Goal: Task Accomplishment & Management: Manage account settings

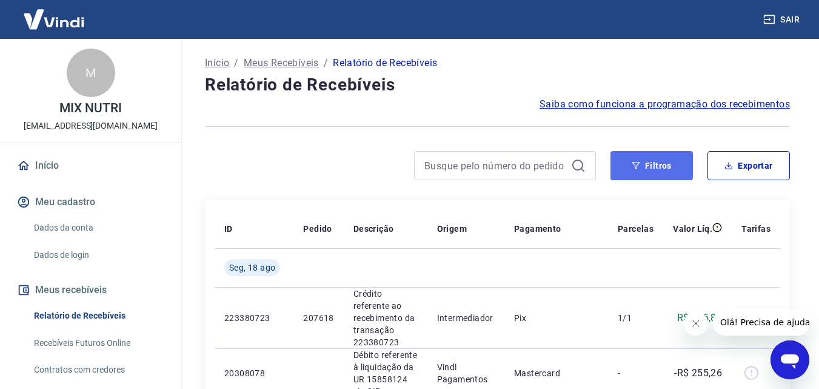
click at [642, 171] on button "Filtros" at bounding box center [652, 165] width 82 height 29
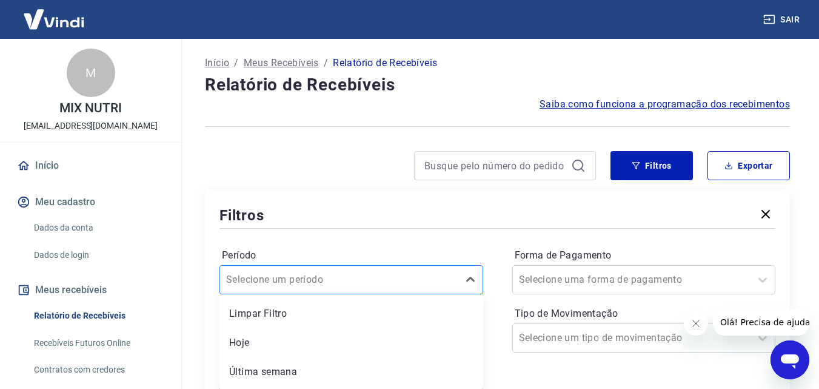
click at [317, 281] on div "option Limpar Filtro focused, 1 of 7. 7 results available. Use Up and Down to c…" at bounding box center [352, 279] width 264 height 29
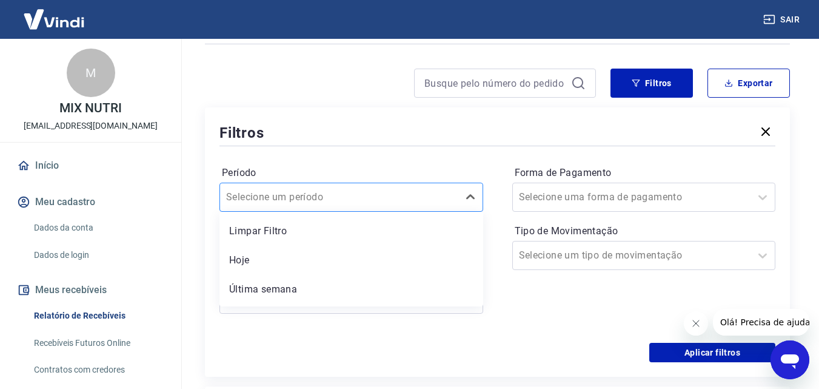
scroll to position [87, 0]
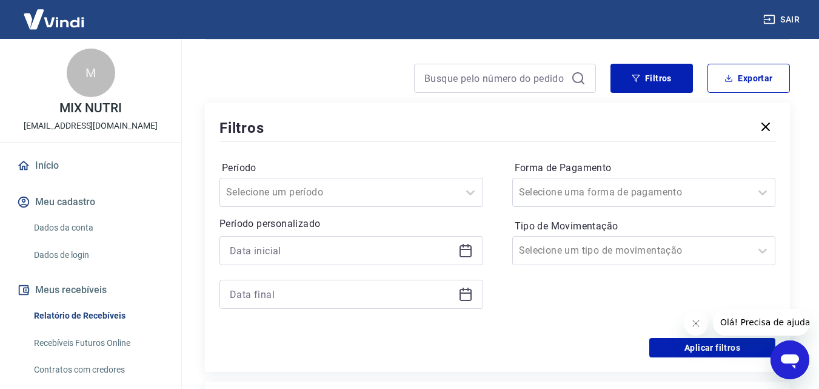
click at [332, 114] on div "Filtros Período Selecione um período Período personalizado Forma de Pagamento S…" at bounding box center [497, 237] width 585 height 269
click at [318, 253] on input at bounding box center [342, 250] width 224 height 18
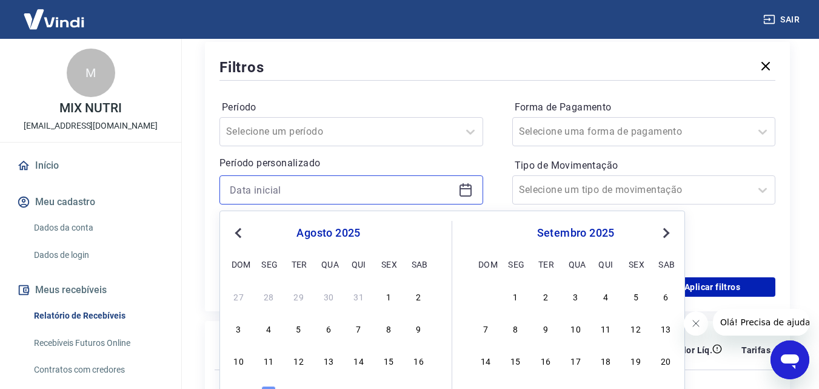
scroll to position [209, 0]
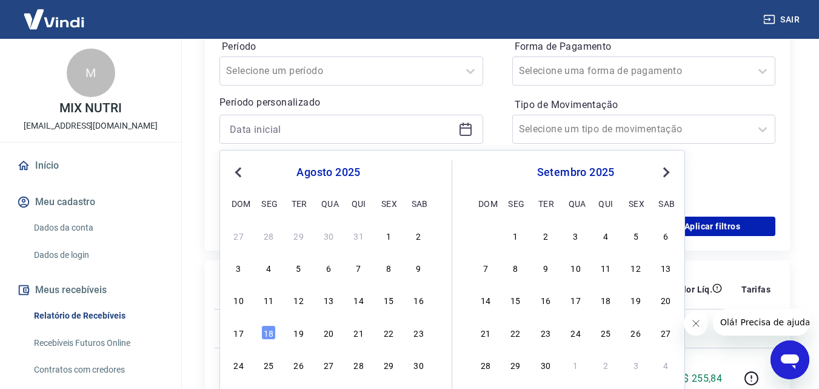
click at [238, 177] on button "Previous Month" at bounding box center [238, 172] width 15 height 15
click at [330, 302] on div "16" at bounding box center [328, 299] width 15 height 15
type input "[DATE]"
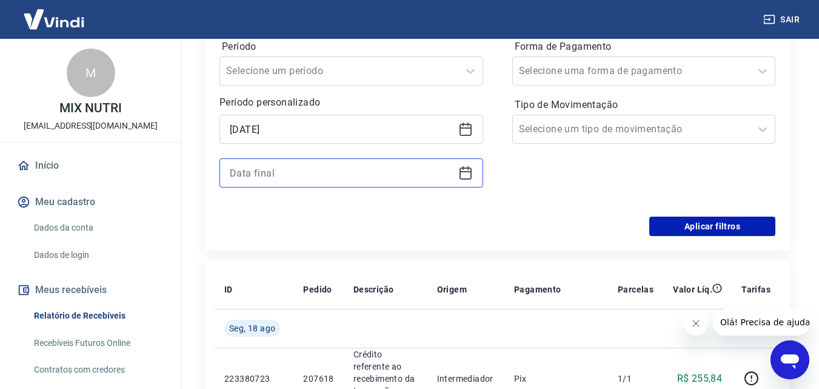
click at [407, 168] on input at bounding box center [342, 173] width 224 height 18
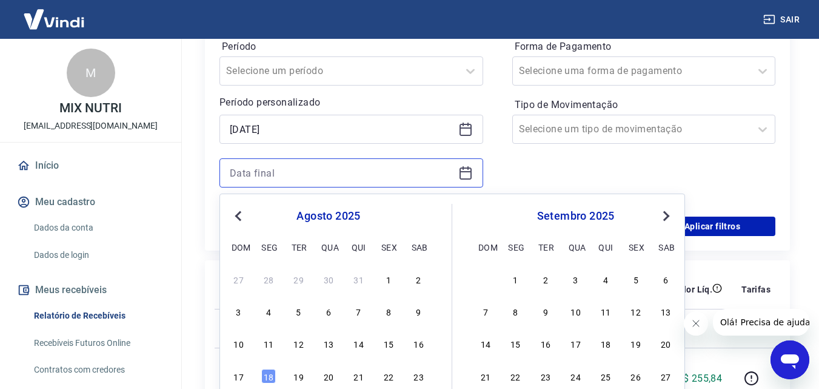
scroll to position [269, 0]
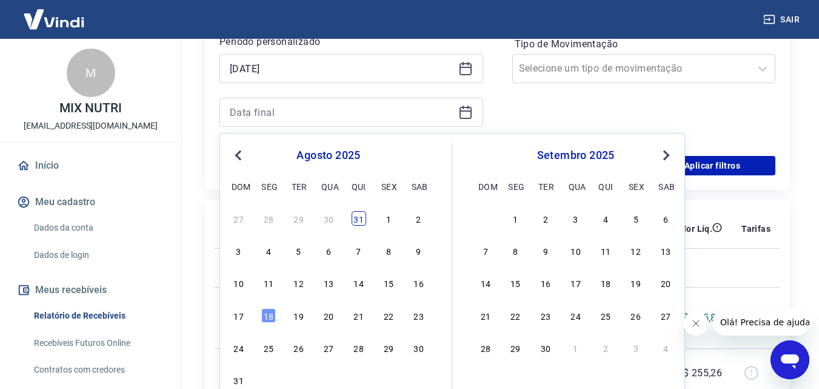
click at [352, 217] on div "31" at bounding box center [359, 218] width 15 height 15
type input "[DATE]"
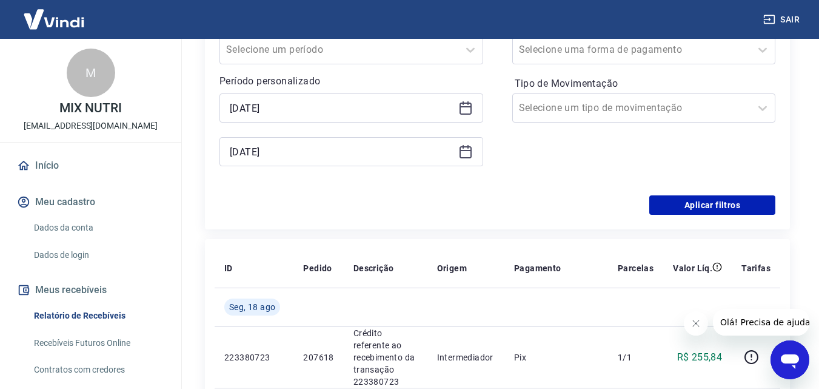
scroll to position [209, 0]
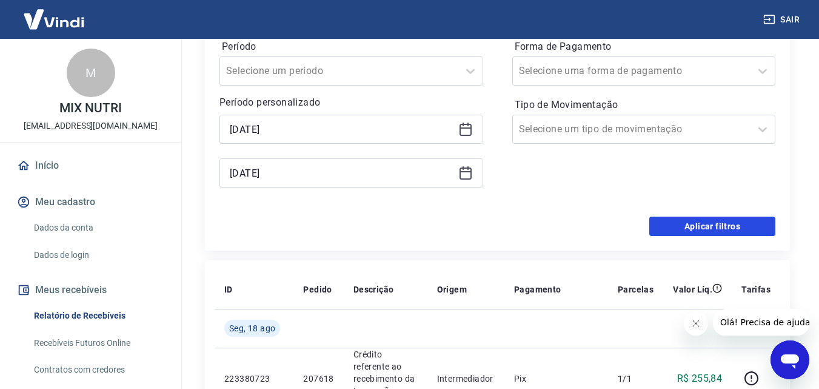
click at [704, 227] on button "Aplicar filtros" at bounding box center [713, 226] width 126 height 19
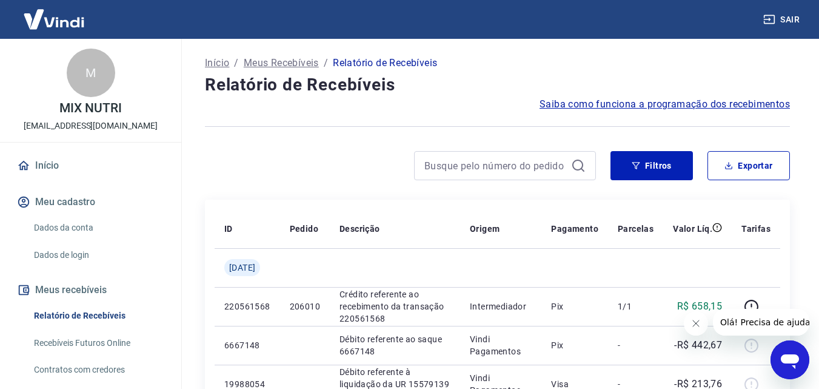
click at [695, 323] on icon "Fechar mensagem da empresa" at bounding box center [696, 323] width 10 height 10
click at [738, 167] on button "Exportar" at bounding box center [749, 165] width 82 height 29
type input "[DATE]"
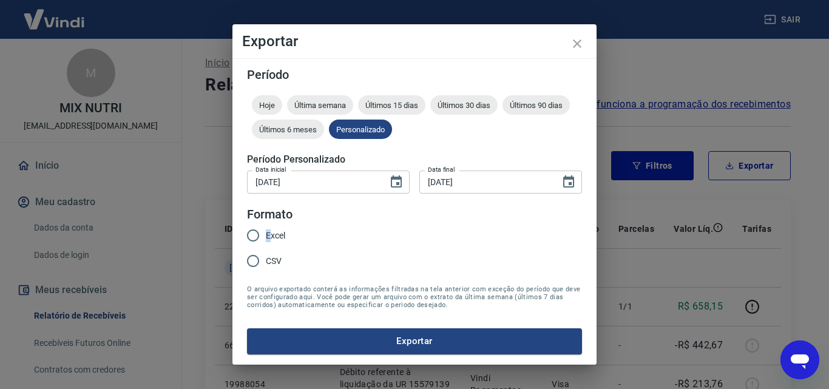
click at [268, 232] on span "Excel" at bounding box center [275, 235] width 19 height 13
click at [255, 237] on input "Excel" at bounding box center [252, 235] width 25 height 25
radio input "true"
click at [412, 343] on button "Exportar" at bounding box center [414, 340] width 335 height 25
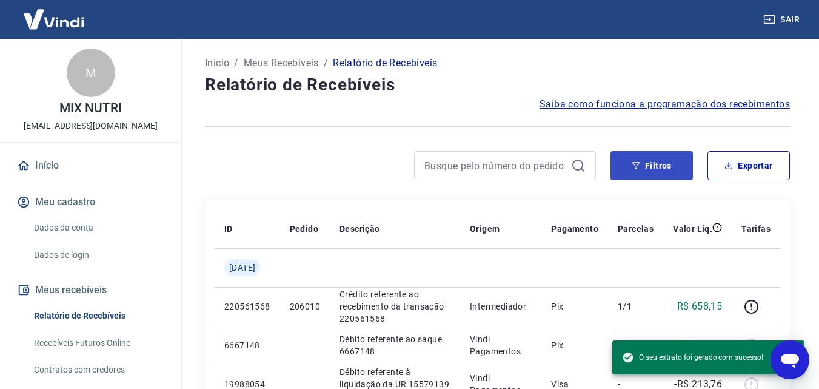
click at [665, 164] on button "Filtros" at bounding box center [652, 165] width 82 height 29
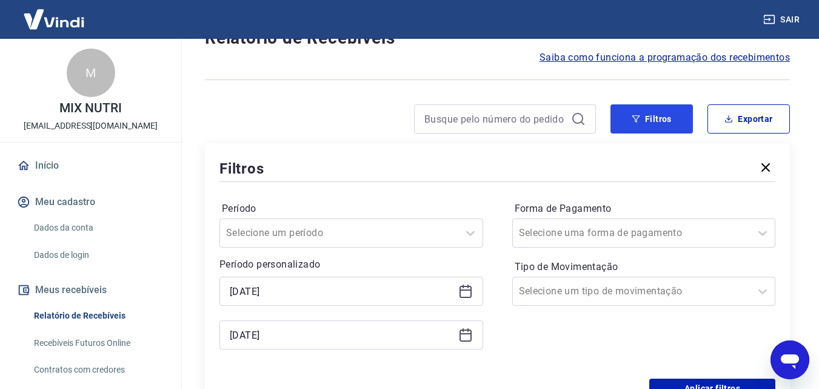
scroll to position [121, 0]
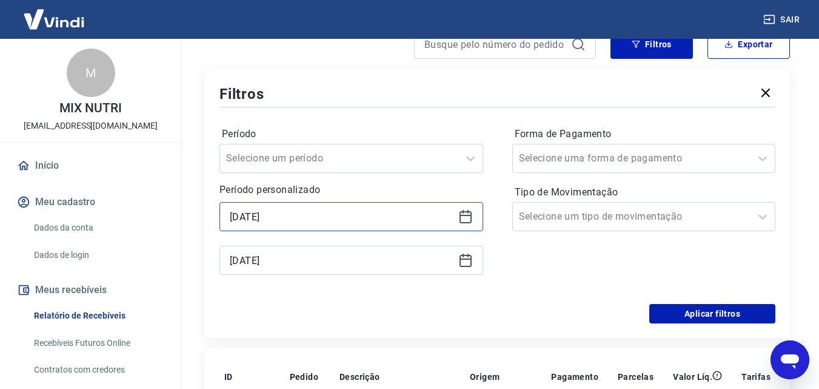
click at [297, 219] on input "[DATE]" at bounding box center [342, 216] width 224 height 18
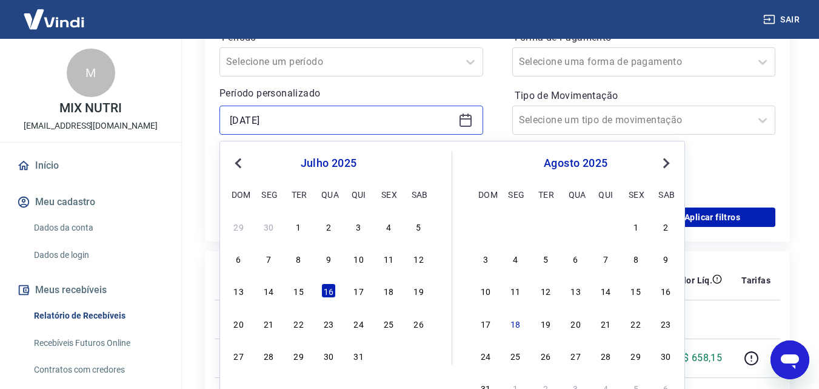
scroll to position [243, 0]
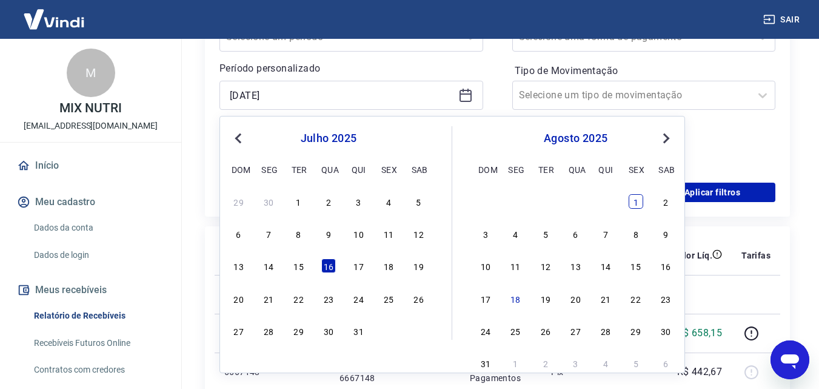
click at [637, 201] on div "1" at bounding box center [636, 201] width 15 height 15
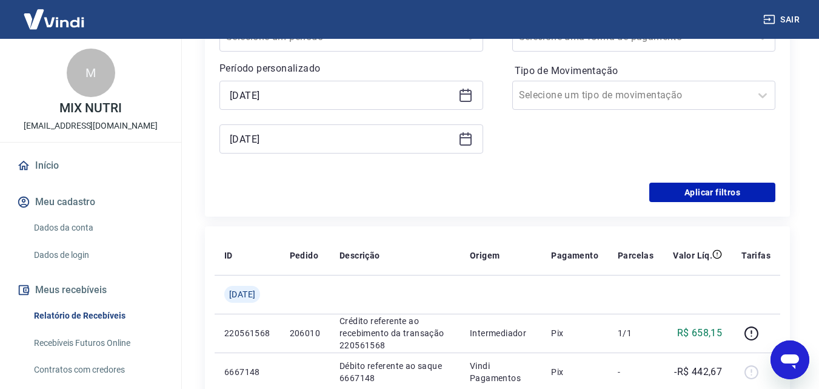
type input "[DATE]"
click at [406, 147] on input "[DATE]" at bounding box center [342, 139] width 224 height 18
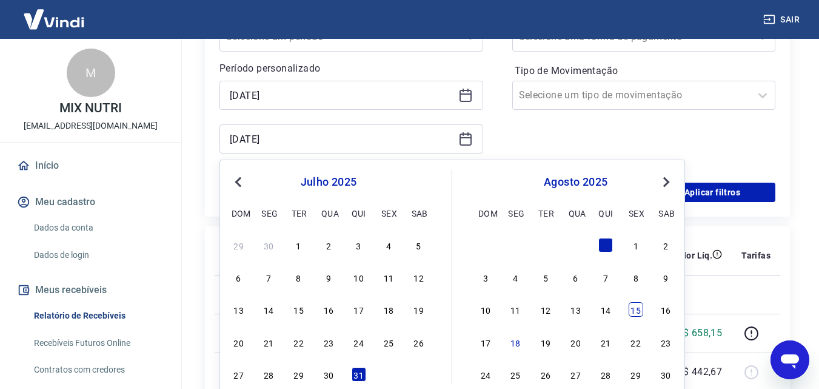
click at [640, 307] on div "15" at bounding box center [636, 309] width 15 height 15
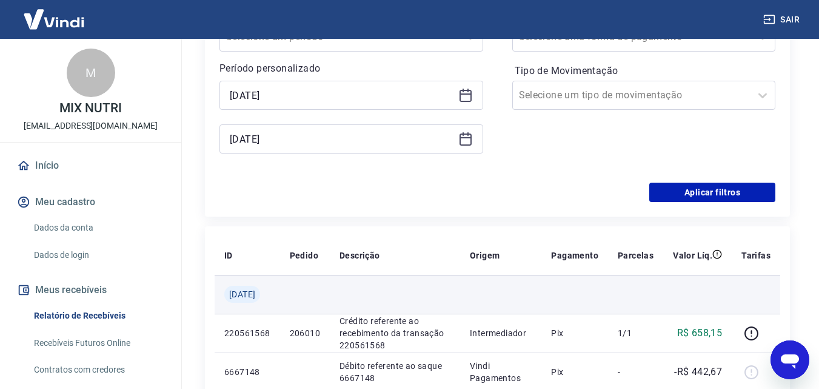
type input "[DATE]"
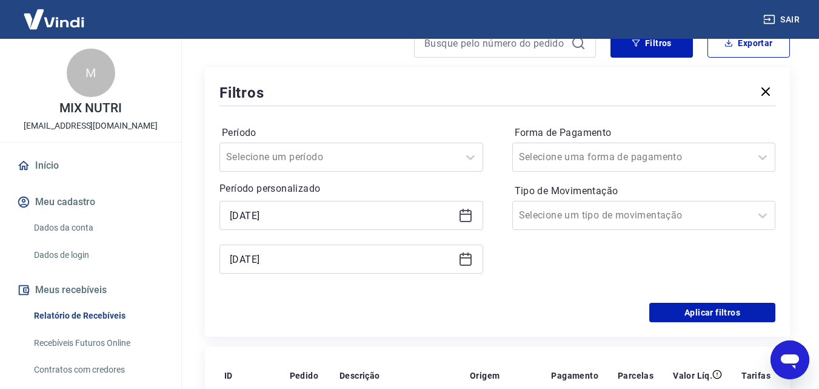
scroll to position [121, 0]
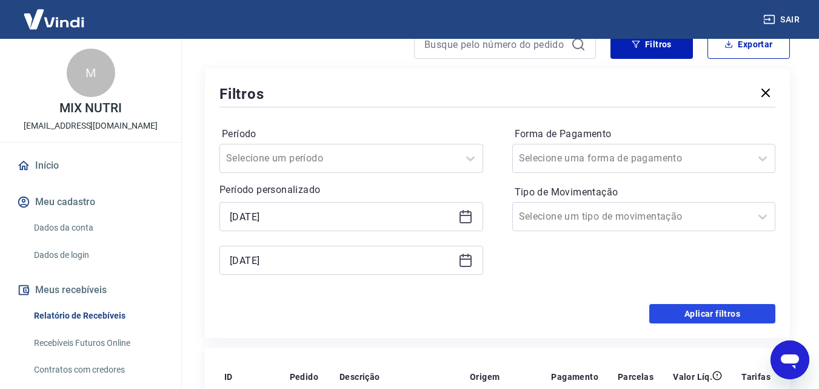
drag, startPoint x: 701, startPoint y: 306, endPoint x: 690, endPoint y: 322, distance: 19.7
click at [702, 306] on button "Aplicar filtros" at bounding box center [713, 313] width 126 height 19
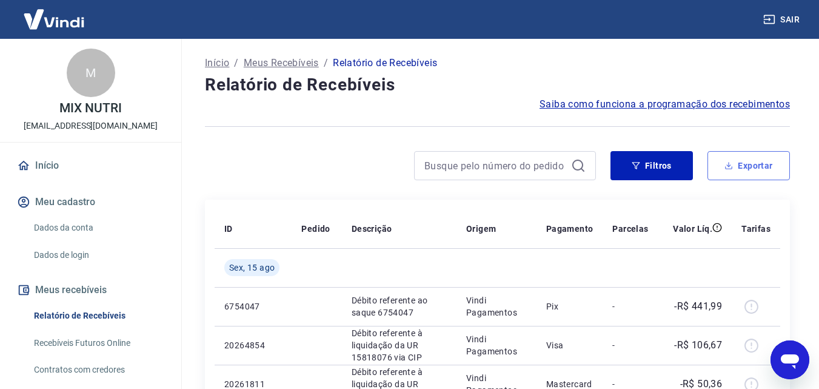
click at [746, 168] on button "Exportar" at bounding box center [749, 165] width 82 height 29
type input "[DATE]"
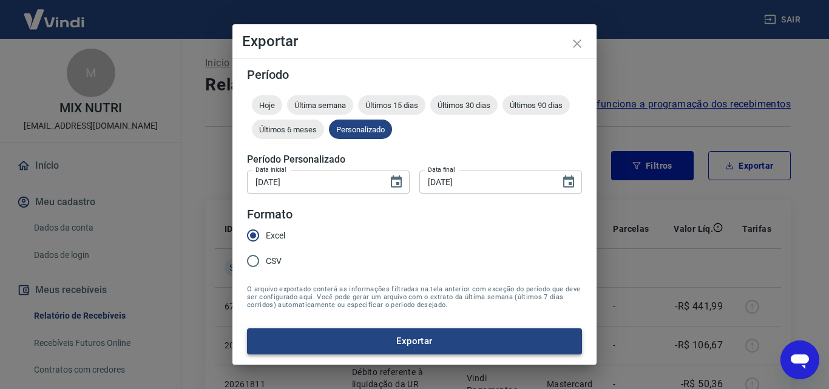
click at [405, 340] on button "Exportar" at bounding box center [414, 340] width 335 height 25
